Goal: Transaction & Acquisition: Purchase product/service

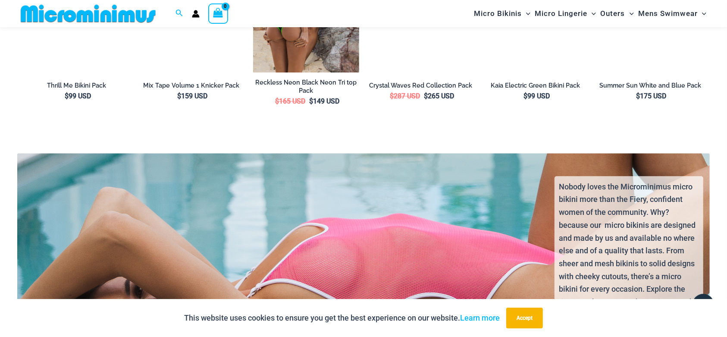
scroll to position [1851, 0]
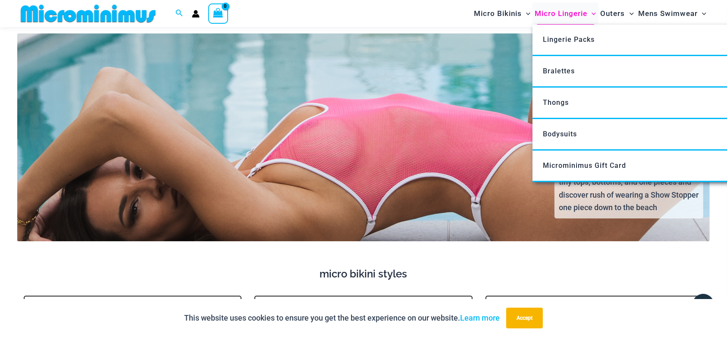
click at [565, 16] on span "Micro Lingerie" at bounding box center [560, 14] width 53 height 22
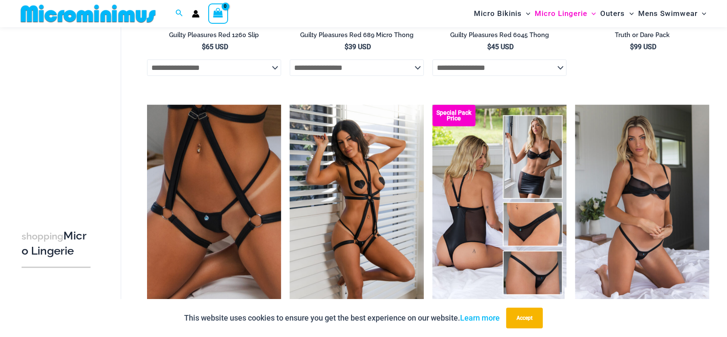
scroll to position [615, 0]
